Goal: Find specific page/section: Find specific page/section

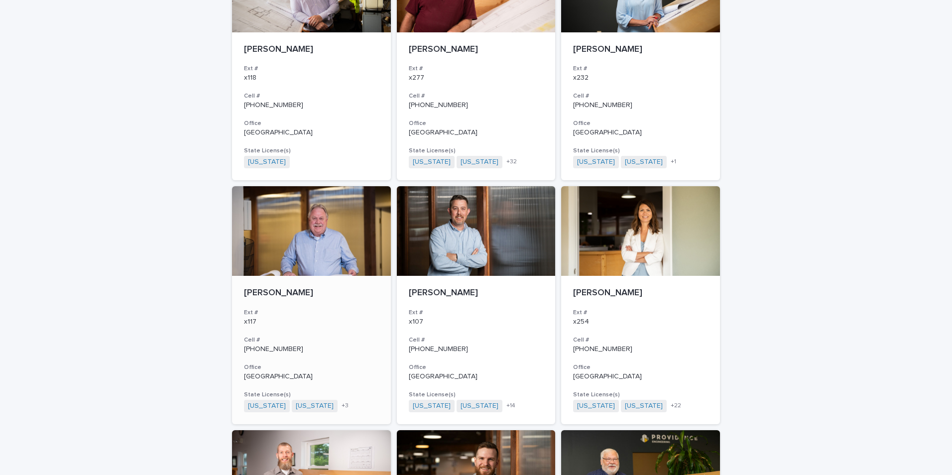
scroll to position [448, 0]
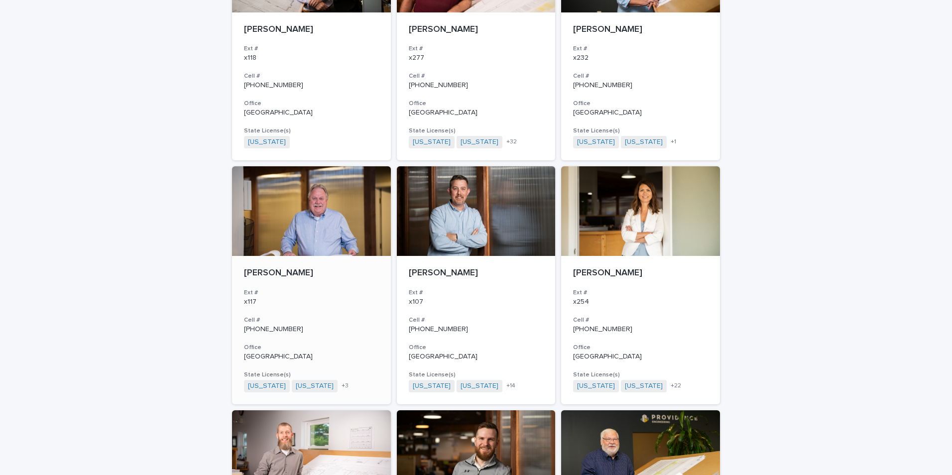
click at [300, 237] on div at bounding box center [311, 211] width 159 height 90
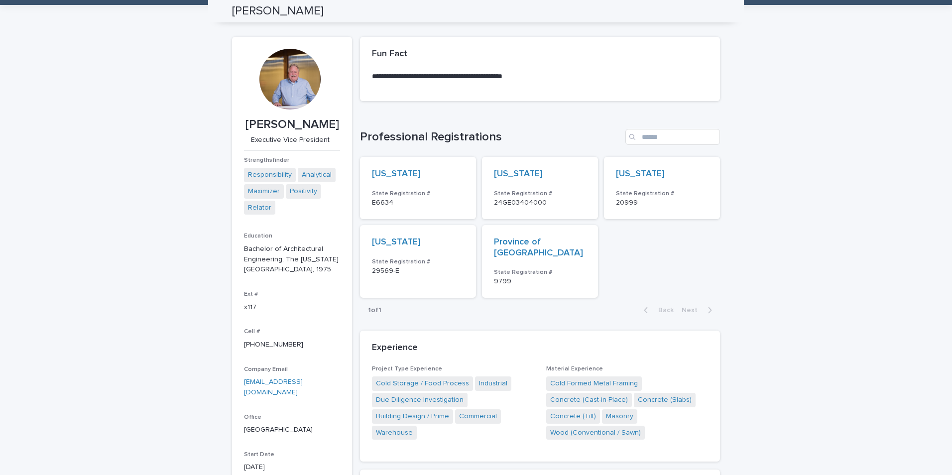
scroll to position [50, 0]
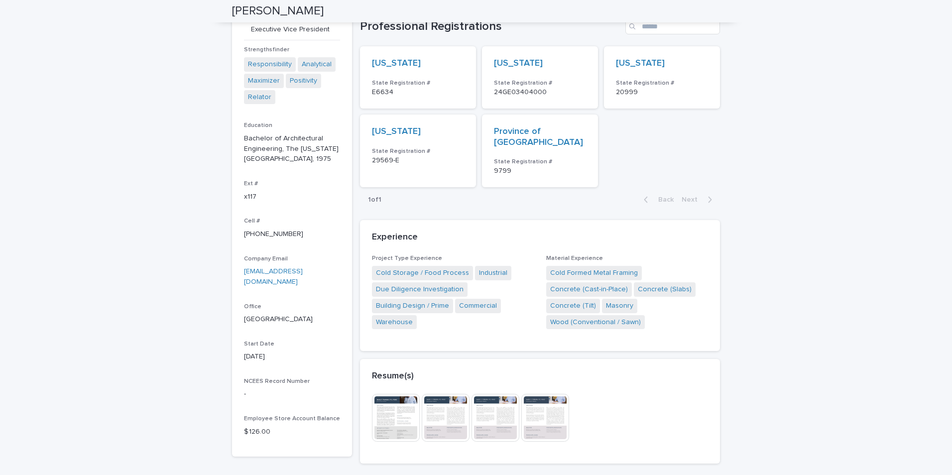
scroll to position [0, 0]
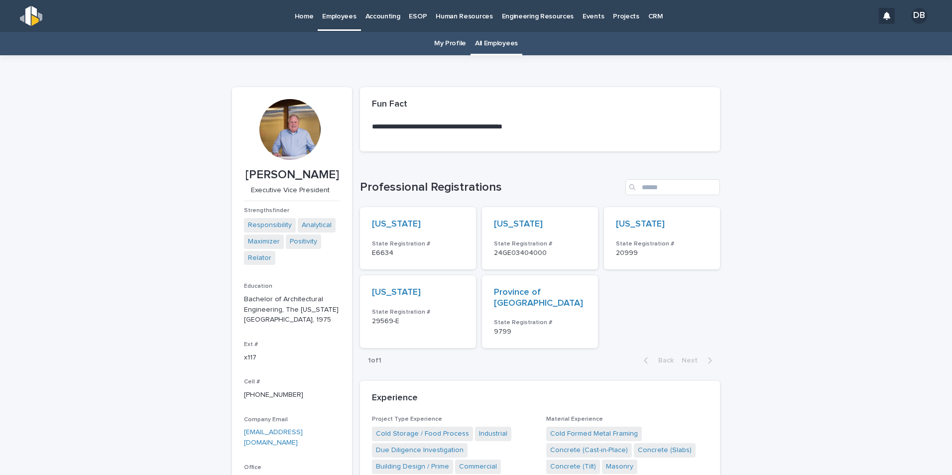
click at [248, 300] on p "Bachelor of Architectural Engineering, The [US_STATE][GEOGRAPHIC_DATA], 1975" at bounding box center [292, 309] width 96 height 31
click at [293, 319] on p "Bachelor of Architectural Engineering, The [US_STATE][GEOGRAPHIC_DATA], 1975" at bounding box center [292, 309] width 96 height 31
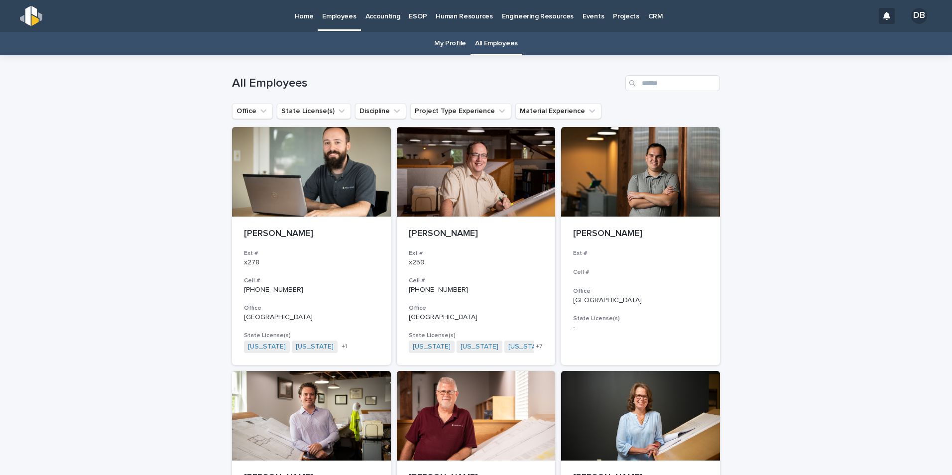
scroll to position [32, 0]
